Goal: Information Seeking & Learning: Learn about a topic

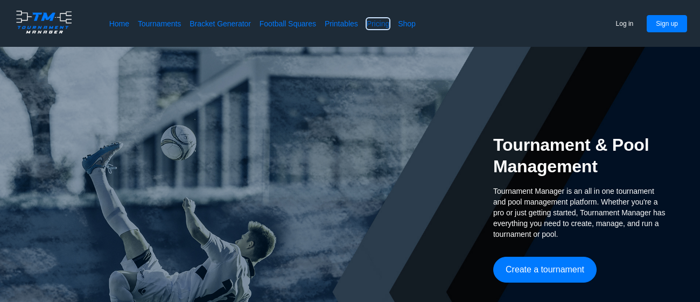
click at [373, 26] on link "Pricing" at bounding box center [377, 23] width 23 height 11
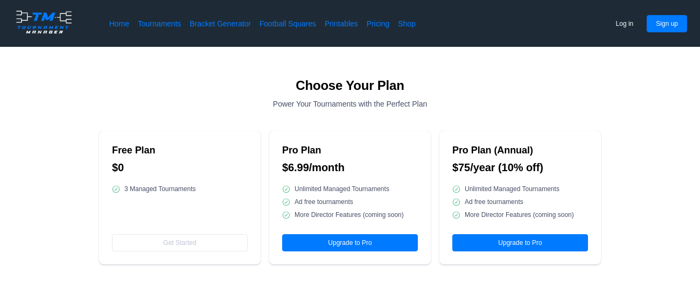
click at [194, 194] on div "3 Managed Tournaments" at bounding box center [180, 188] width 136 height 13
click at [160, 153] on h2 "Free Plan" at bounding box center [180, 150] width 136 height 13
click at [157, 244] on div "Free Plan $0 3 Managed Tournaments Get Started" at bounding box center [179, 197] width 161 height 133
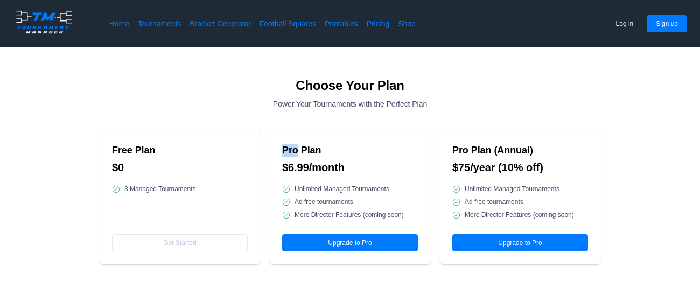
click at [157, 244] on div "Free Plan $0 3 Managed Tournaments Get Started" at bounding box center [179, 197] width 161 height 133
click at [156, 155] on h2 "Free Plan" at bounding box center [180, 150] width 136 height 13
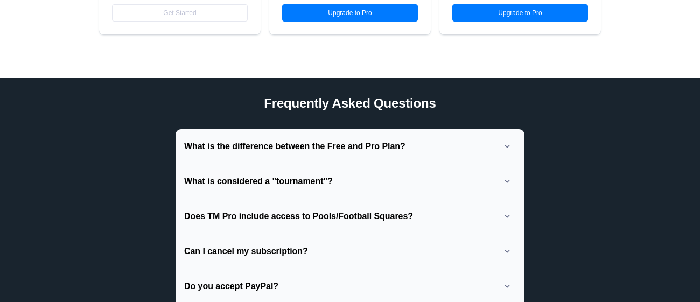
scroll to position [231, 0]
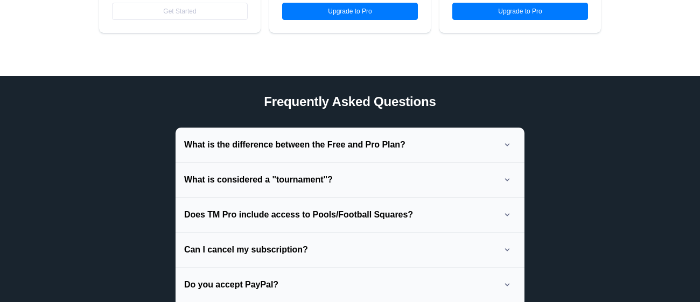
click at [212, 144] on h2 "What is the difference between the Free and Pro Plan?" at bounding box center [294, 144] width 221 height 11
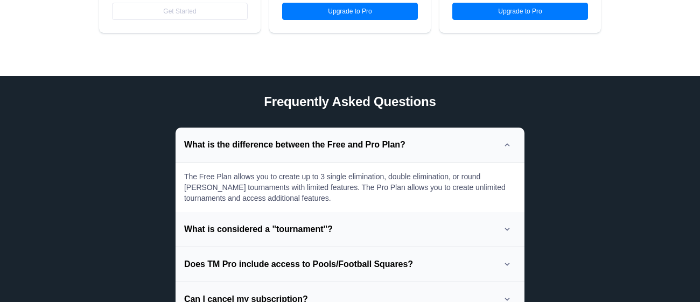
click at [265, 233] on h2 "What is considered a "tournament"?" at bounding box center [258, 229] width 149 height 11
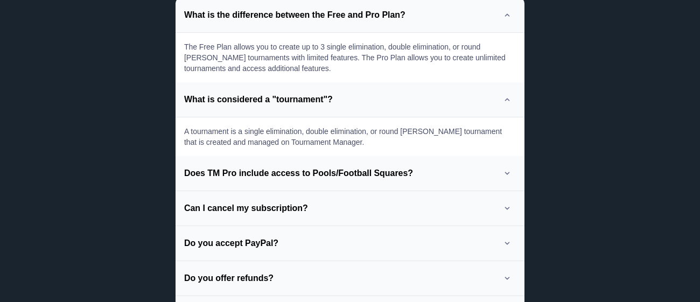
scroll to position [364, 0]
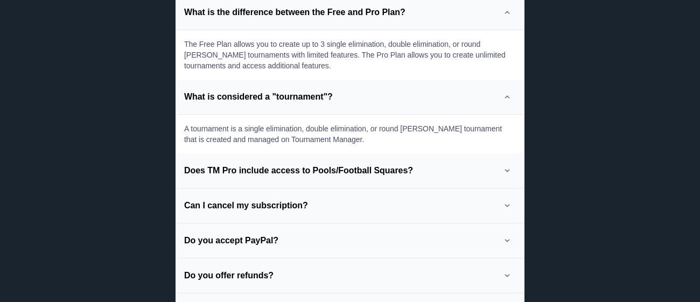
click at [292, 204] on h2 "Can I cancel my subscription?" at bounding box center [246, 205] width 124 height 11
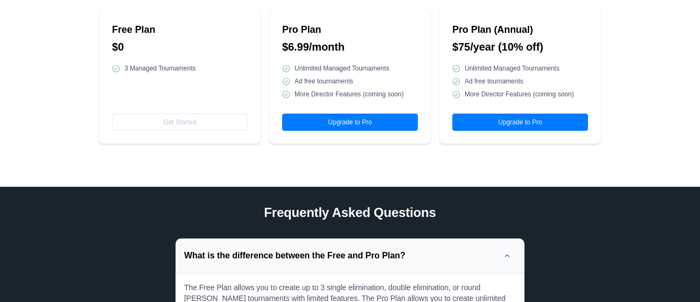
scroll to position [0, 0]
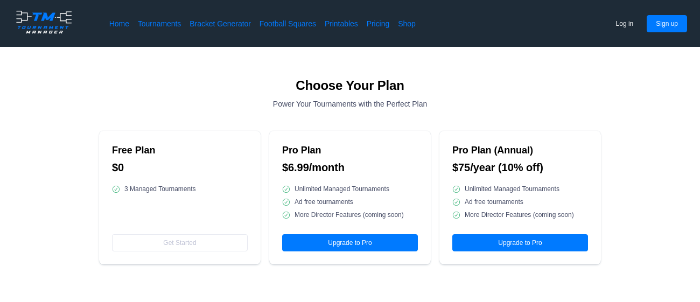
click at [139, 152] on h2 "Free Plan" at bounding box center [180, 150] width 136 height 13
click at [175, 245] on div "Free Plan $0 3 Managed Tournaments Get Started" at bounding box center [179, 197] width 161 height 133
click at [144, 191] on span "3 Managed Tournaments" at bounding box center [160, 189] width 72 height 9
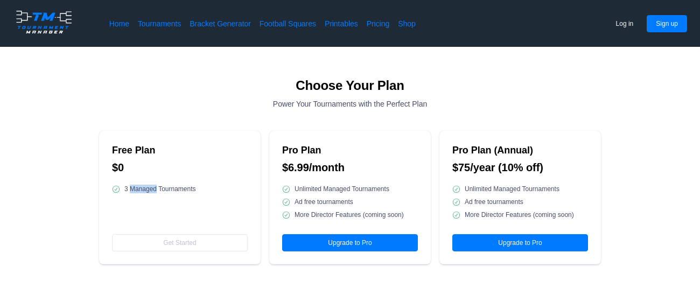
click at [144, 191] on span "3 Managed Tournaments" at bounding box center [160, 189] width 72 height 9
